Goal: Navigation & Orientation: Find specific page/section

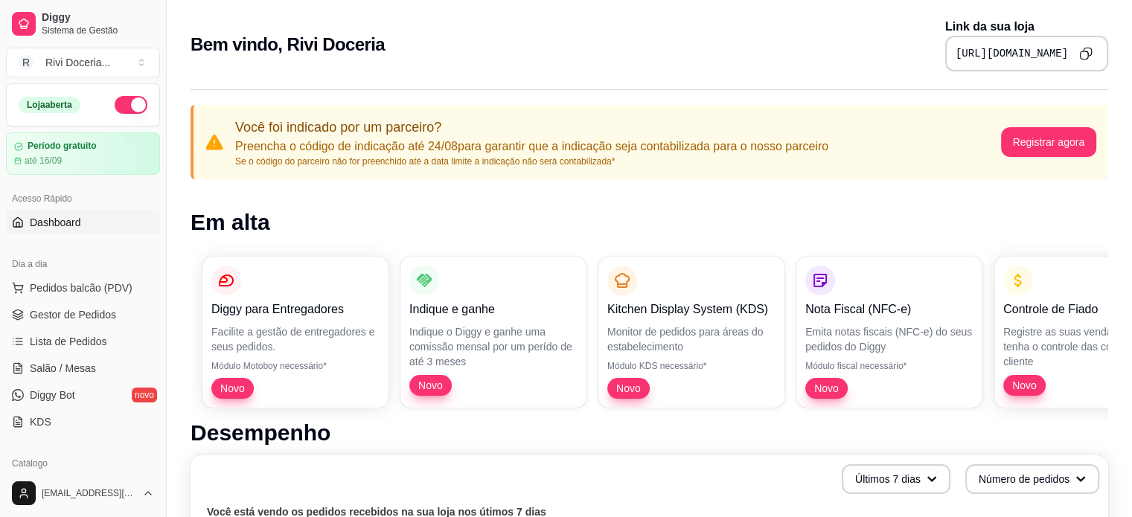
click at [42, 211] on link "Dashboard" at bounding box center [83, 223] width 154 height 24
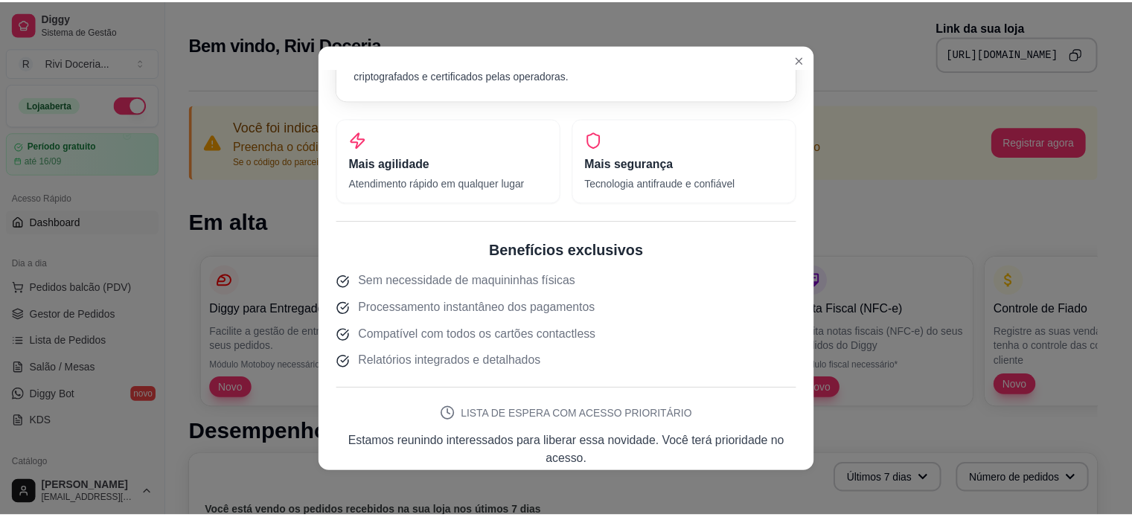
scroll to position [354, 0]
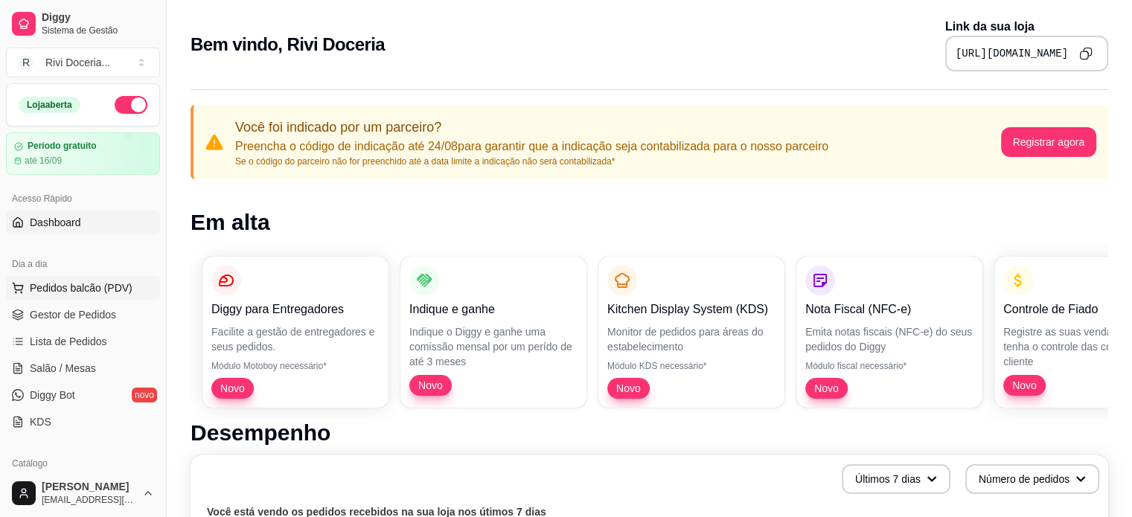
click at [100, 291] on span "Pedidos balcão (PDV)" at bounding box center [81, 288] width 103 height 15
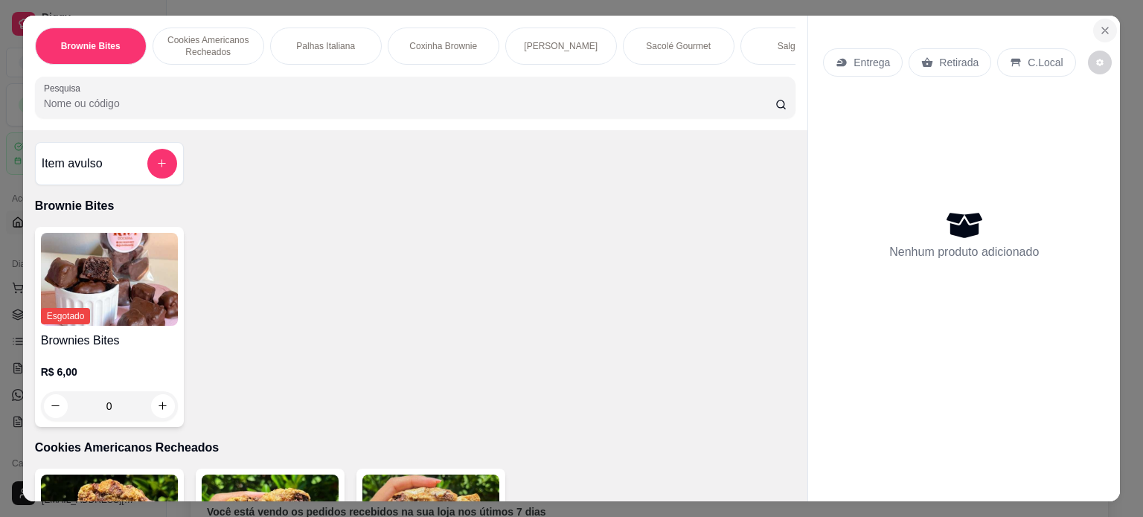
click at [1105, 26] on icon "Close" at bounding box center [1106, 31] width 12 height 12
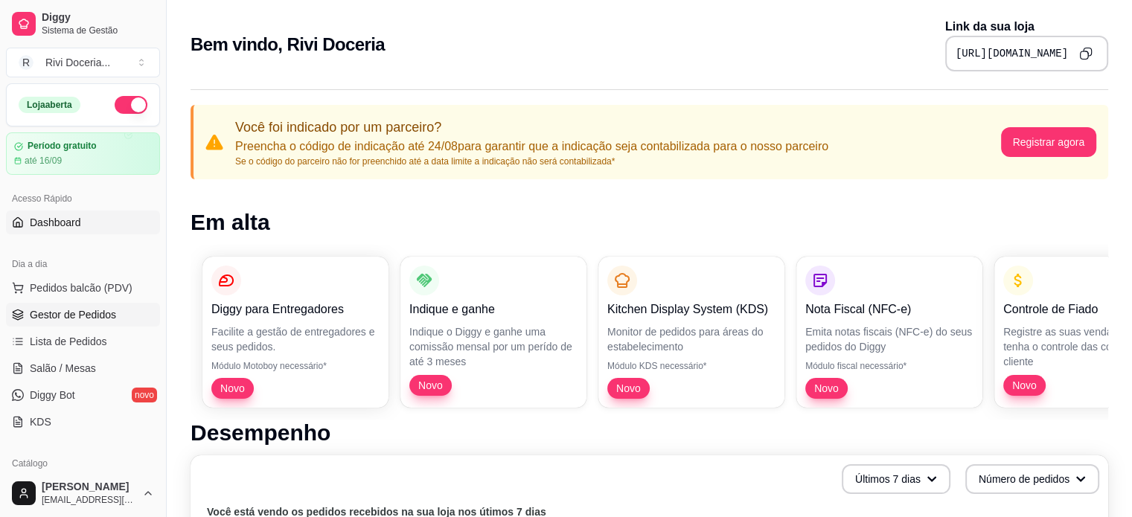
click at [42, 318] on span "Gestor de Pedidos" at bounding box center [73, 314] width 86 height 15
